Goal: Task Accomplishment & Management: Manage account settings

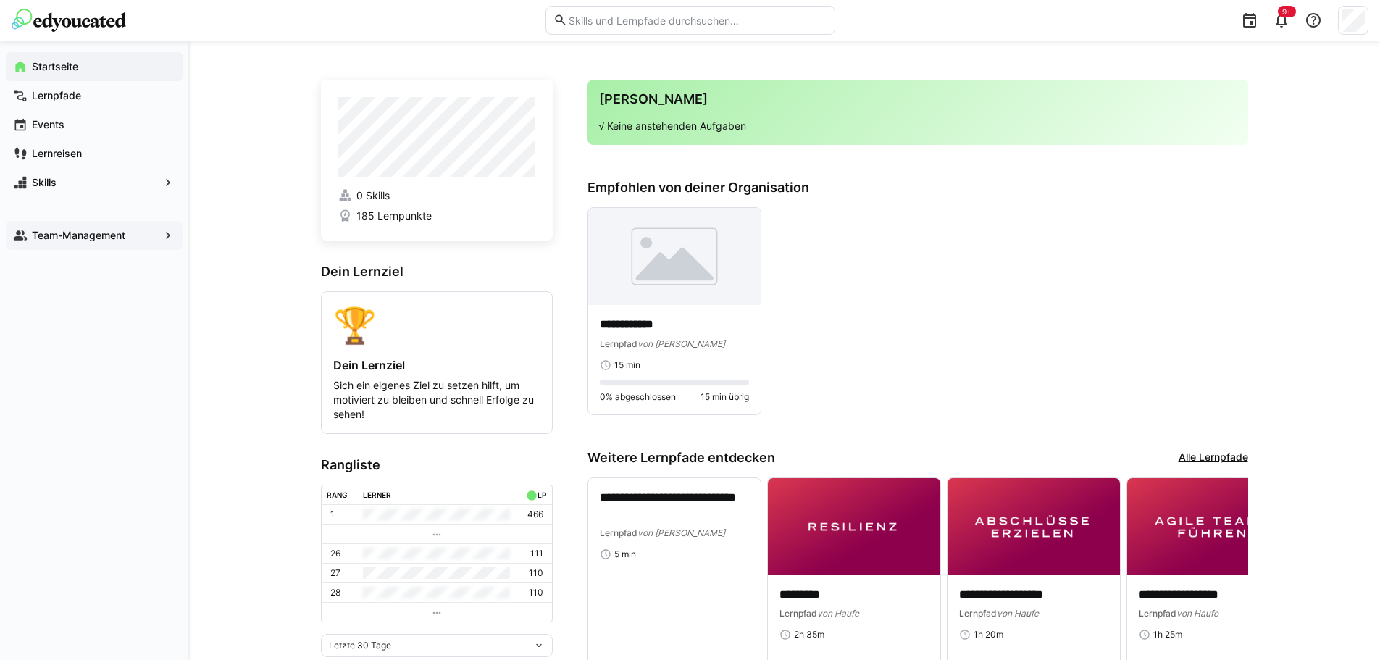
click at [128, 241] on span "Team-Management" at bounding box center [94, 235] width 129 height 14
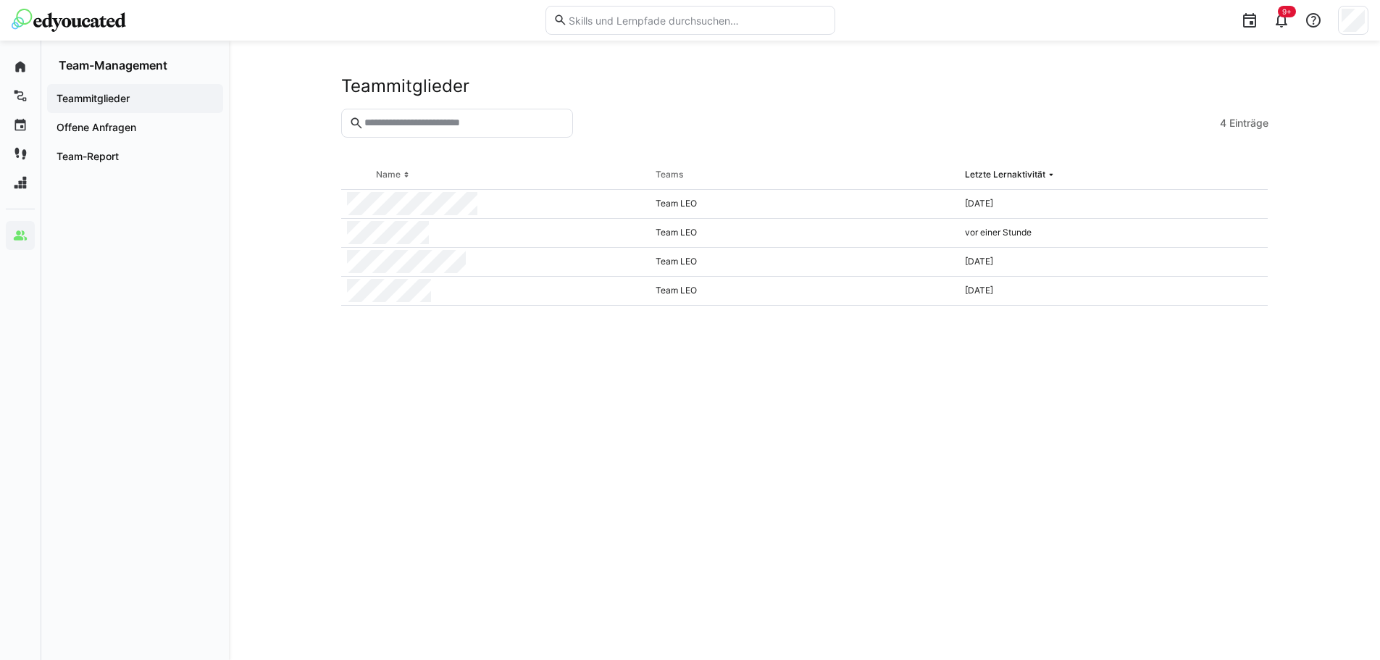
drag, startPoint x: 388, startPoint y: 305, endPoint x: 366, endPoint y: 306, distance: 22.5
click at [362, 326] on eds-table "Name Teams Letzte Lernaktivität Team LEO [DATE] Team LEO vor einer Stunde Team …" at bounding box center [804, 393] width 927 height 464
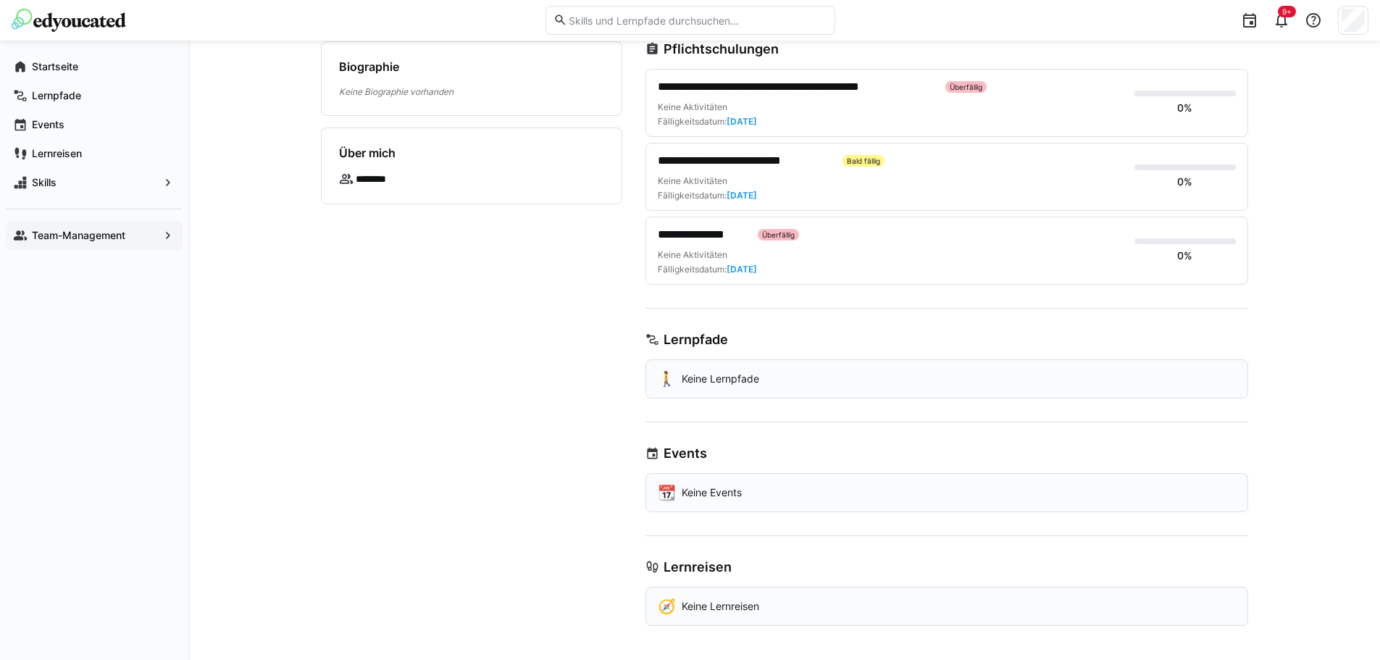
scroll to position [50, 0]
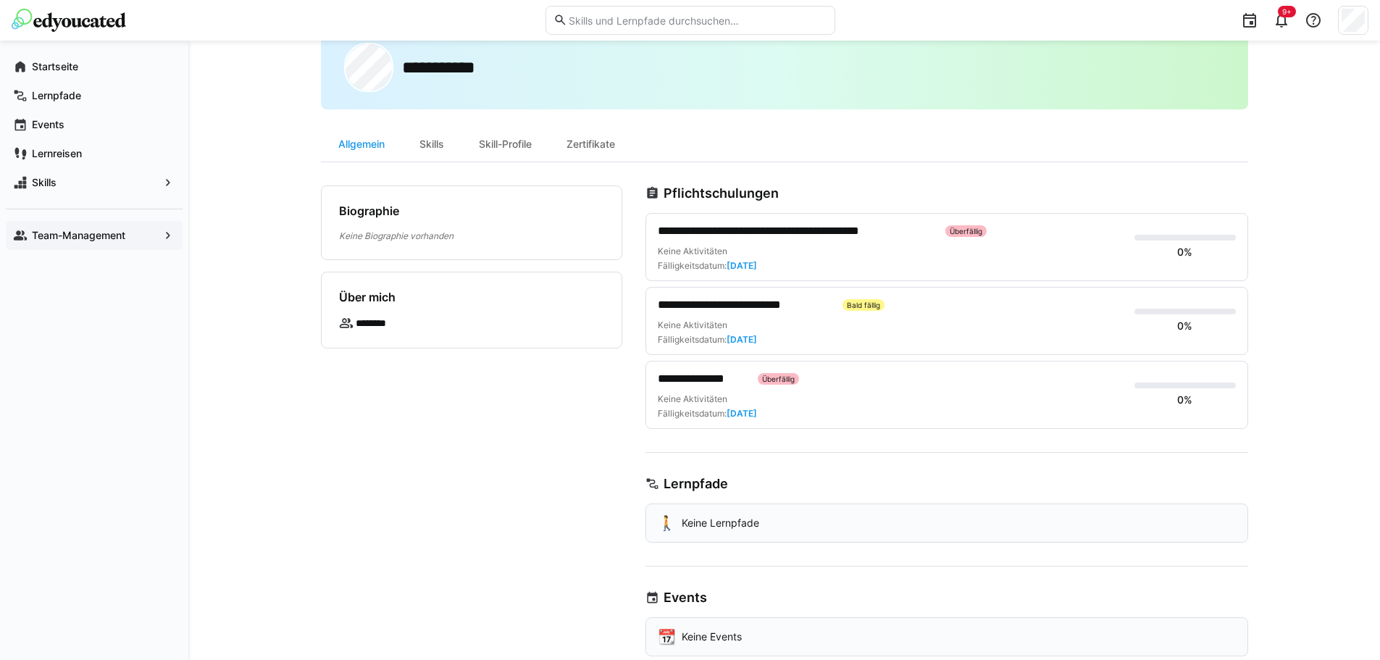
click at [725, 230] on span "**********" at bounding box center [796, 230] width 276 height 17
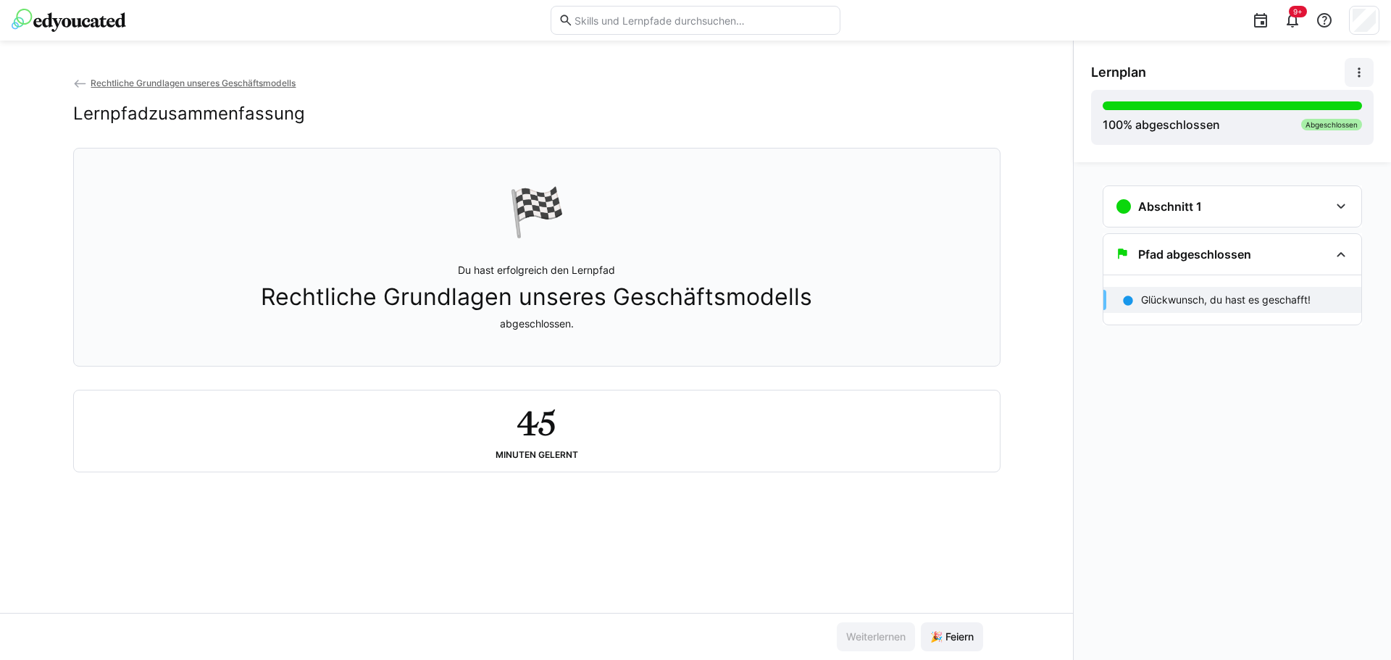
click at [1358, 71] on eds-icon at bounding box center [1359, 72] width 14 height 14
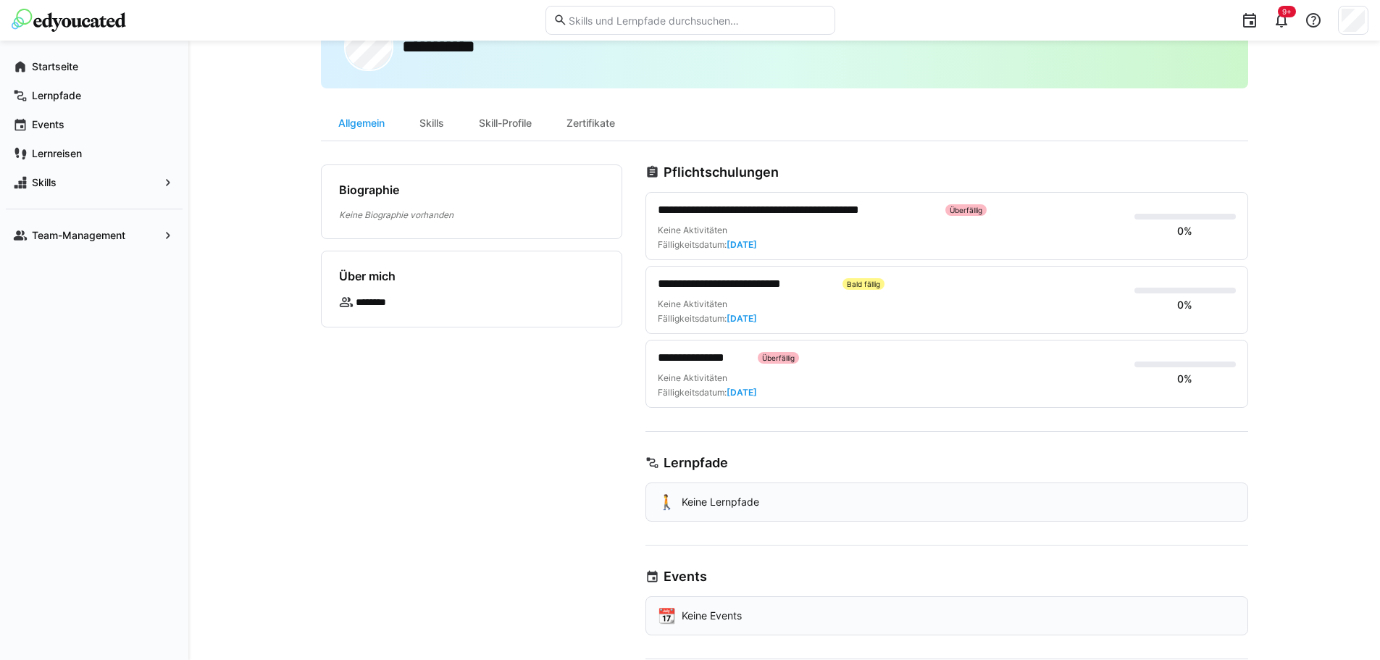
scroll to position [195, 0]
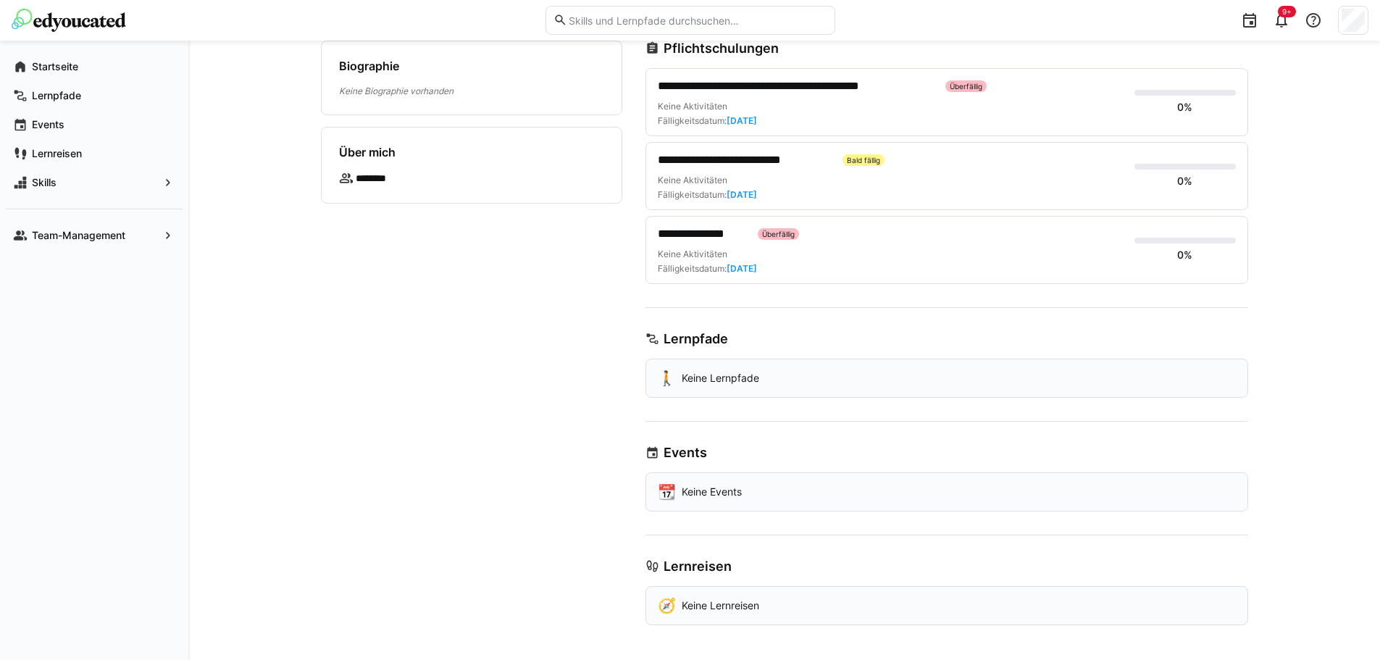
drag, startPoint x: 675, startPoint y: 349, endPoint x: 683, endPoint y: 364, distance: 17.2
click at [676, 349] on div "Lernpfade 🚶 Keine Lernpfade" at bounding box center [947, 364] width 603 height 67
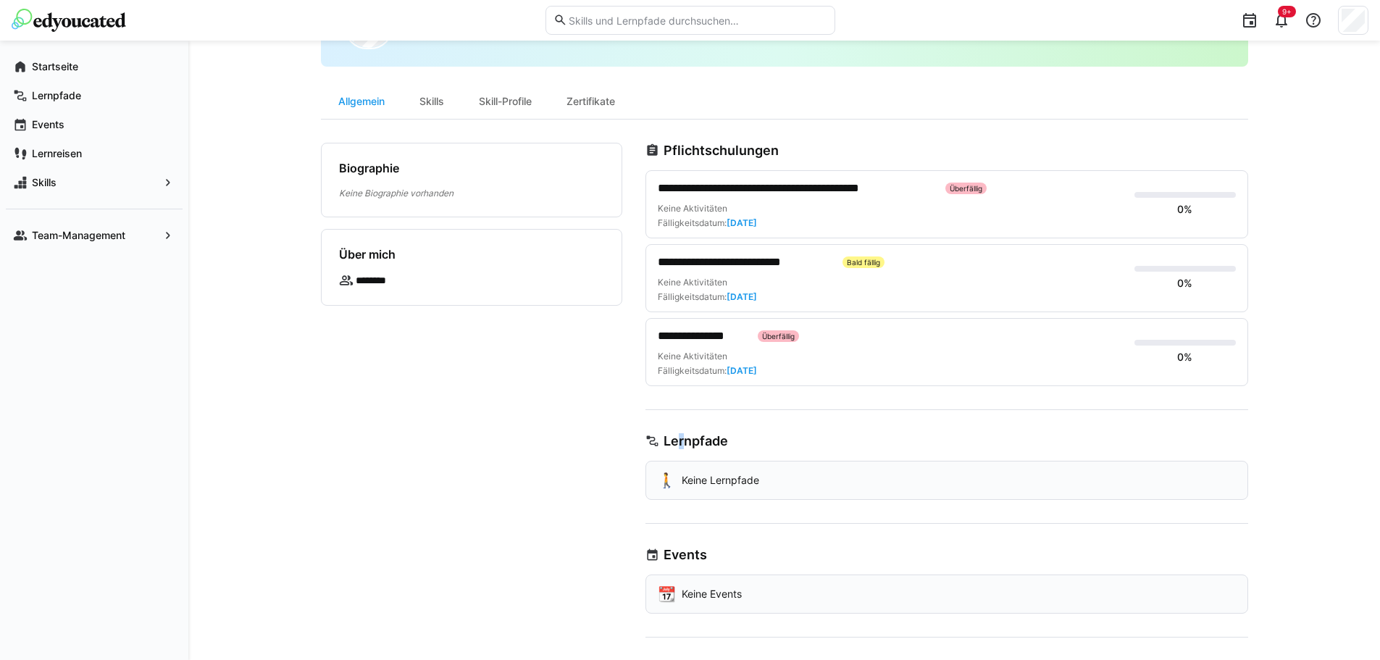
scroll to position [0, 0]
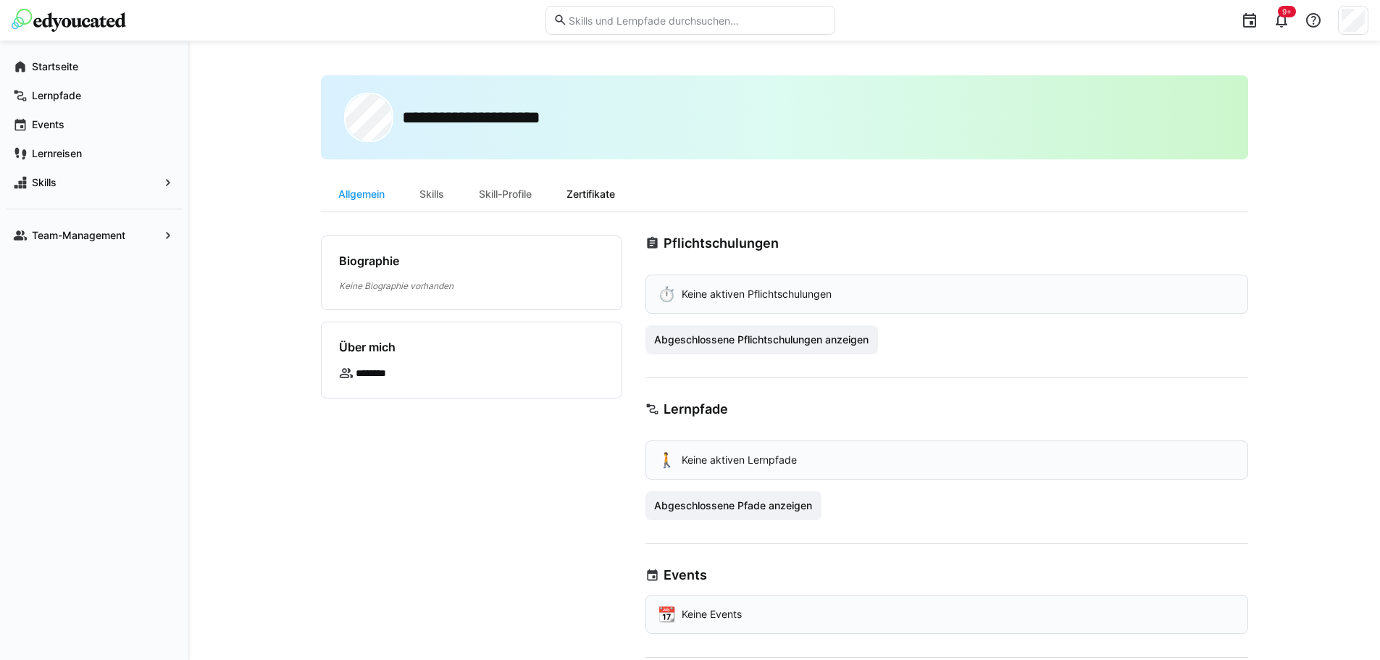
click at [588, 197] on div "Zertifikate" at bounding box center [590, 194] width 83 height 35
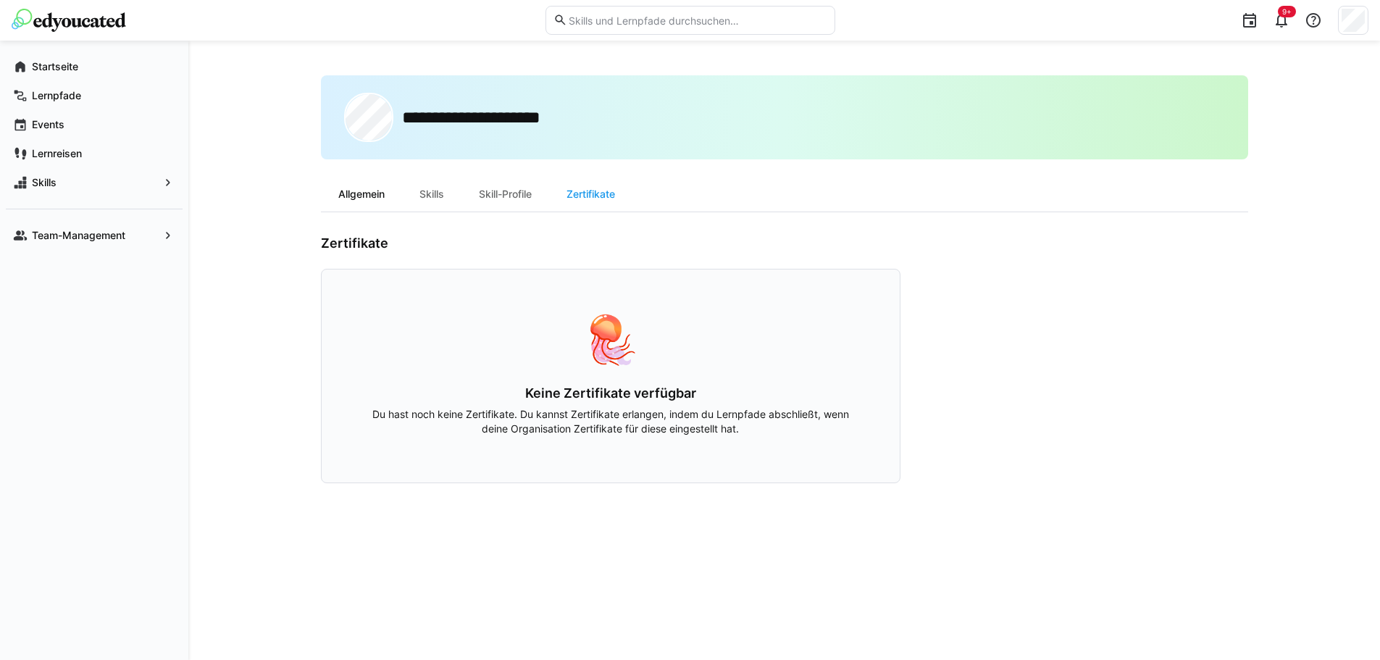
click at [385, 194] on div "Allgemein" at bounding box center [361, 194] width 81 height 35
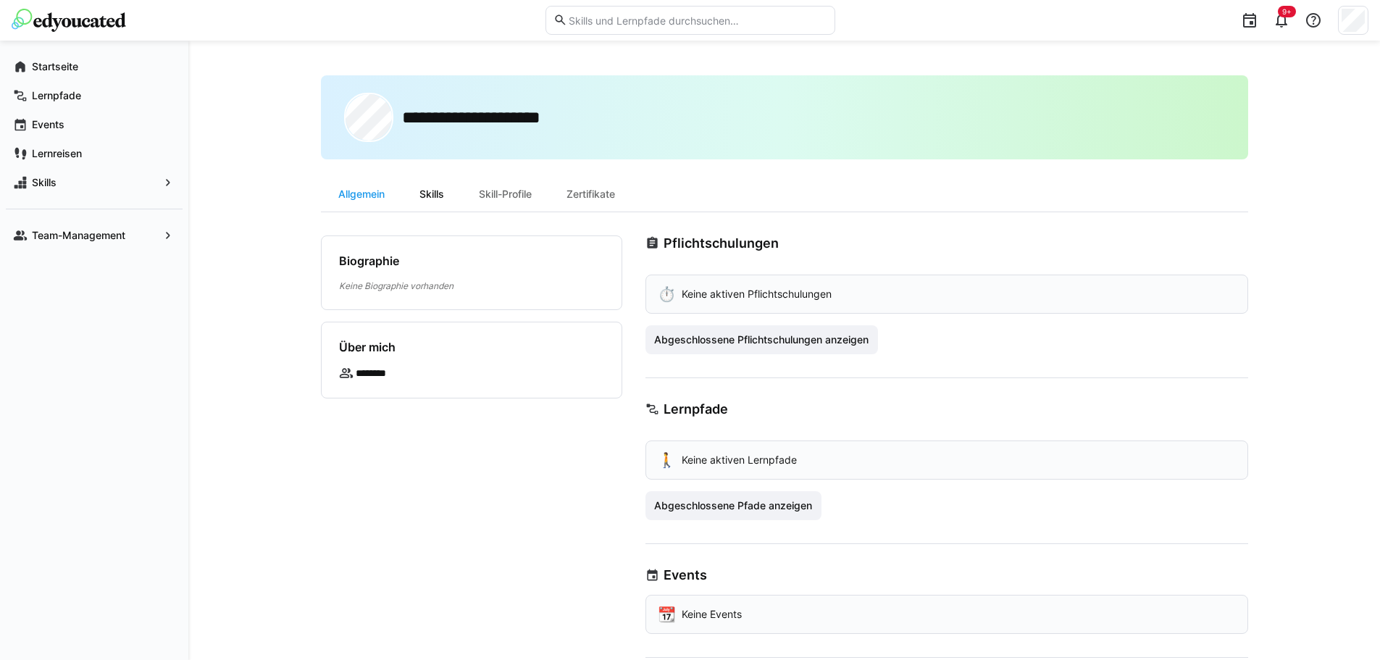
click at [438, 190] on div "Skills" at bounding box center [431, 194] width 59 height 35
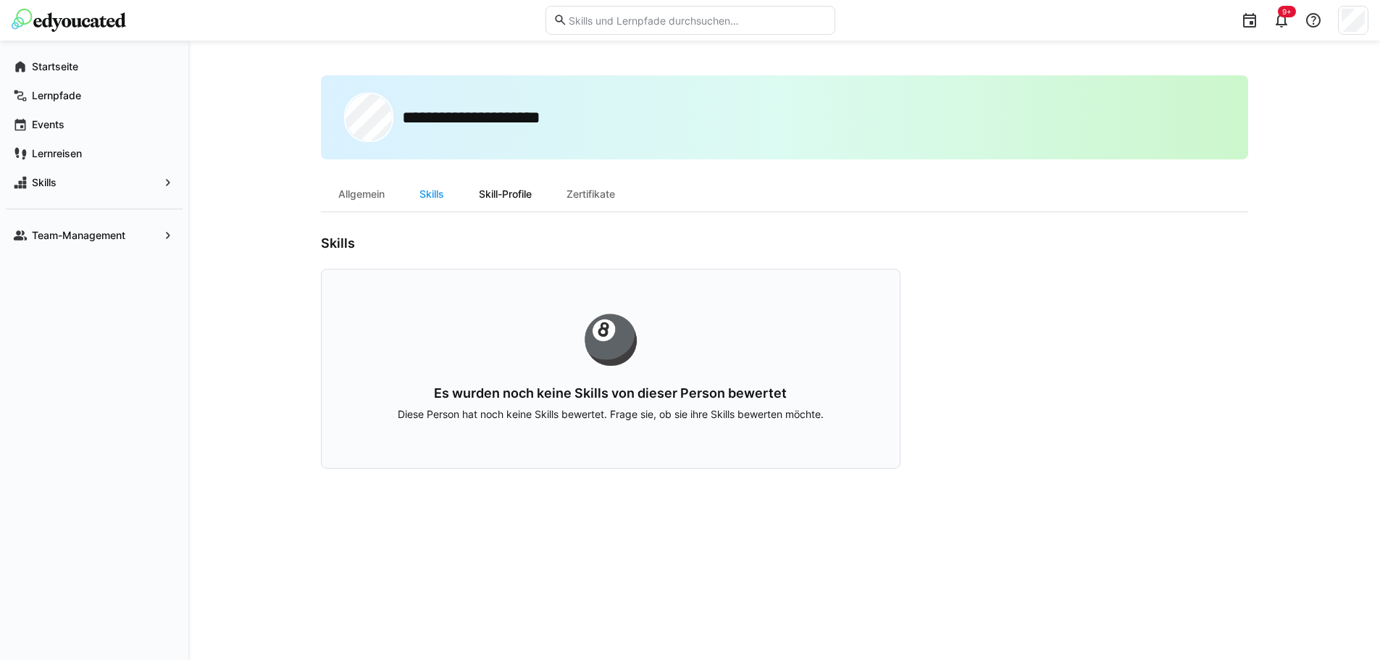
click at [493, 201] on div "Skill-Profile" at bounding box center [506, 194] width 88 height 35
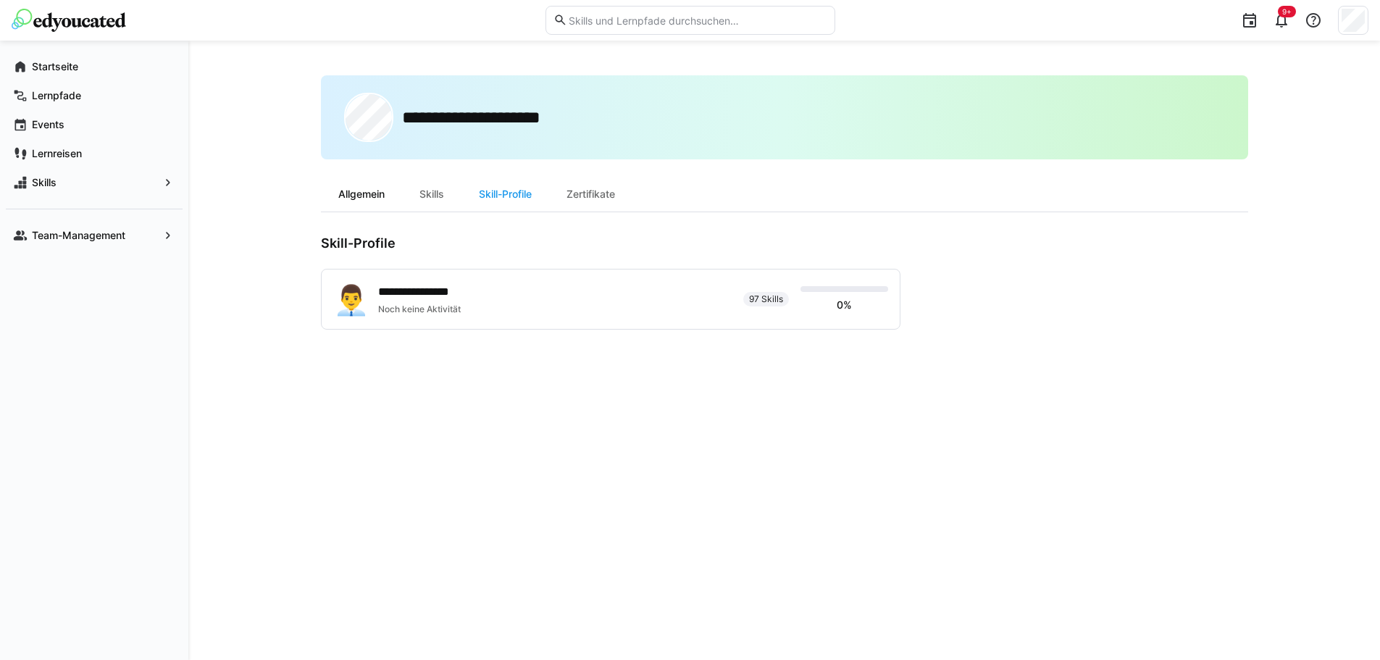
click at [364, 192] on div "Allgemein" at bounding box center [361, 194] width 81 height 35
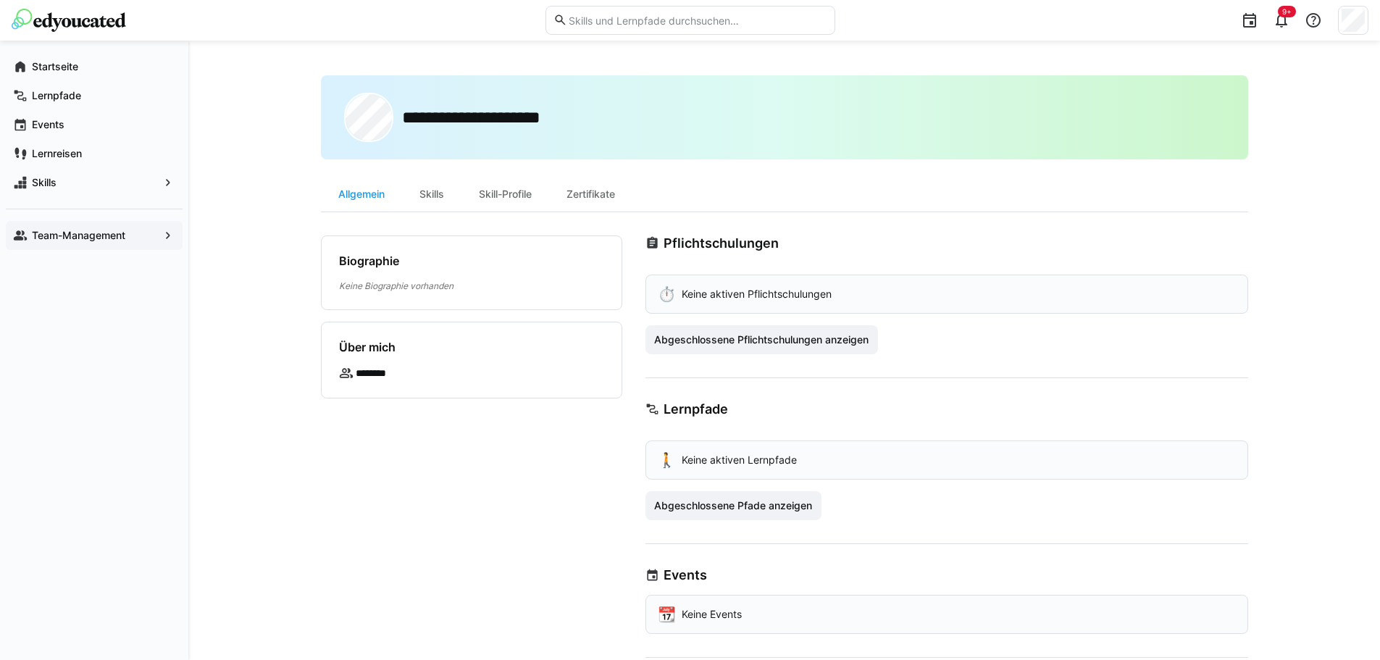
click at [0, 0] on app-navigation-label "Team-Management" at bounding box center [0, 0] width 0 height 0
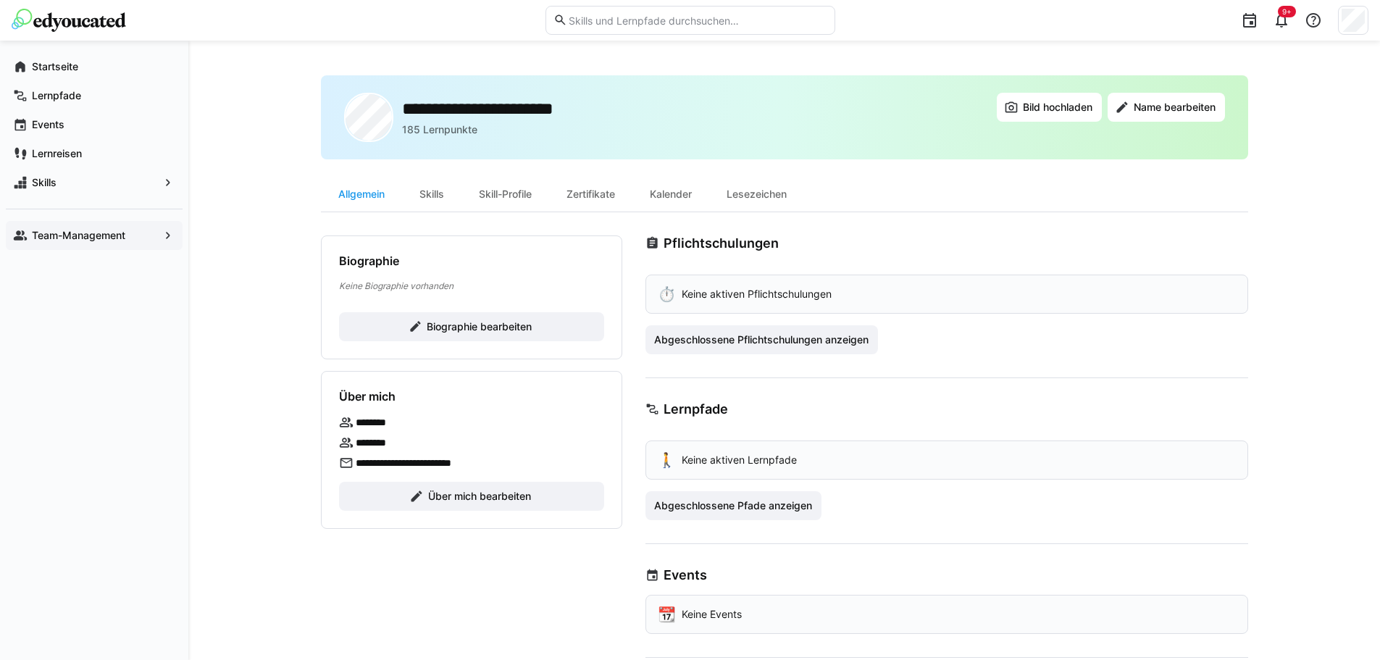
click at [377, 558] on div "**********" at bounding box center [471, 491] width 301 height 512
